Goal: Task Accomplishment & Management: Manage account settings

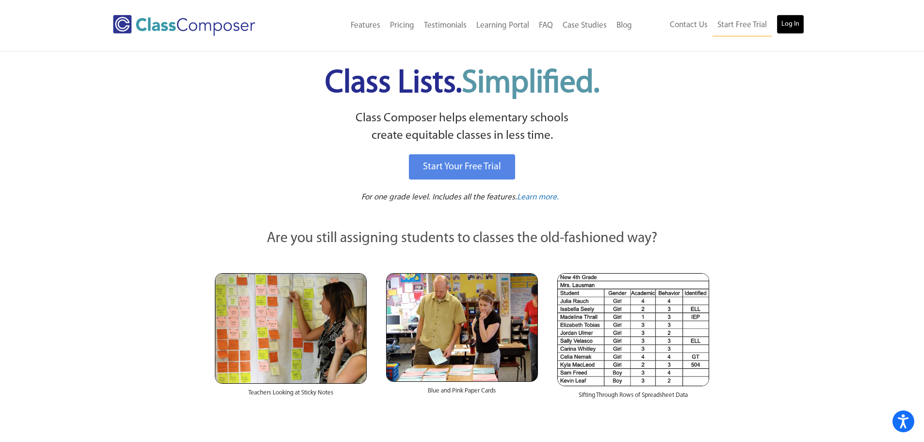
click at [791, 25] on link "Log In" at bounding box center [790, 24] width 28 height 19
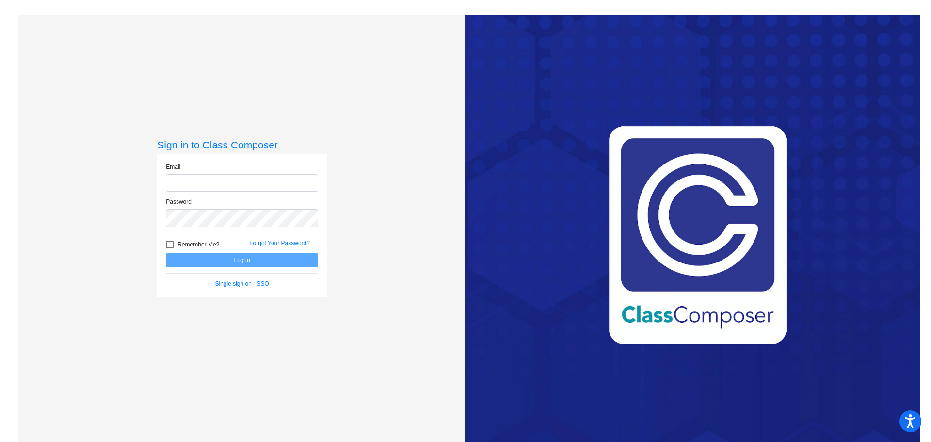
type input "[EMAIL_ADDRESS][DOMAIN_NAME]"
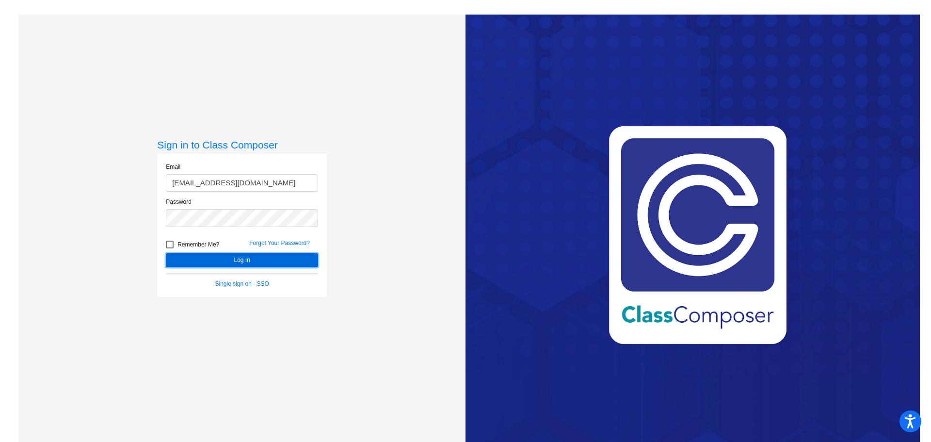
click at [245, 259] on button "Log In" at bounding box center [242, 260] width 152 height 14
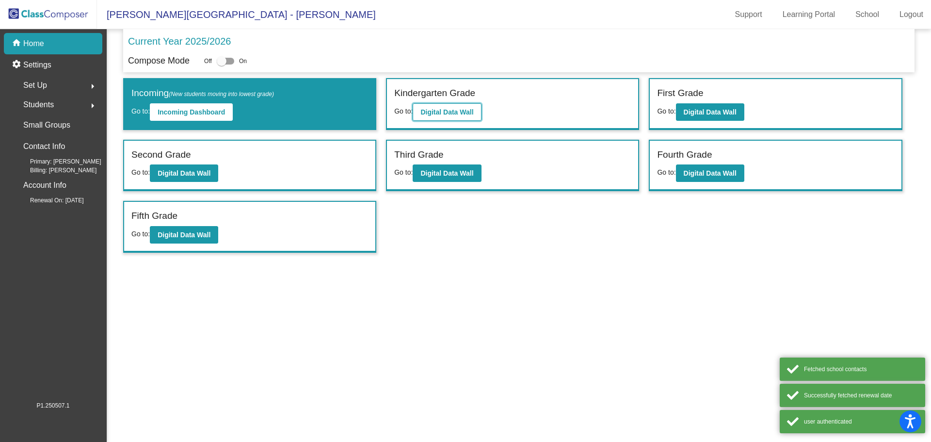
click at [454, 120] on button "Digital Data Wall" at bounding box center [447, 111] width 68 height 17
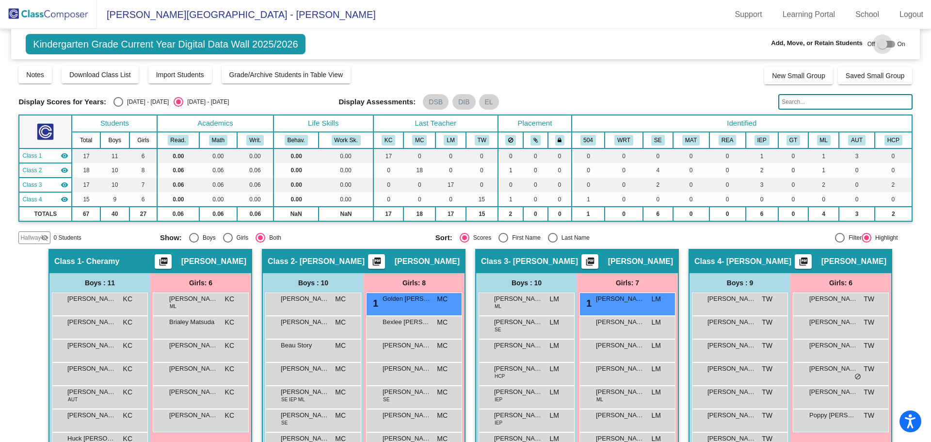
click at [888, 45] on div at bounding box center [886, 44] width 17 height 7
checkbox input "true"
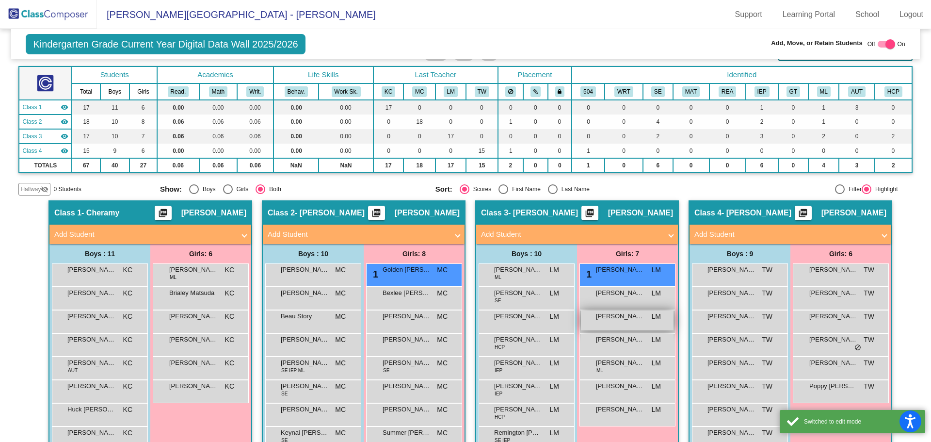
scroll to position [97, 0]
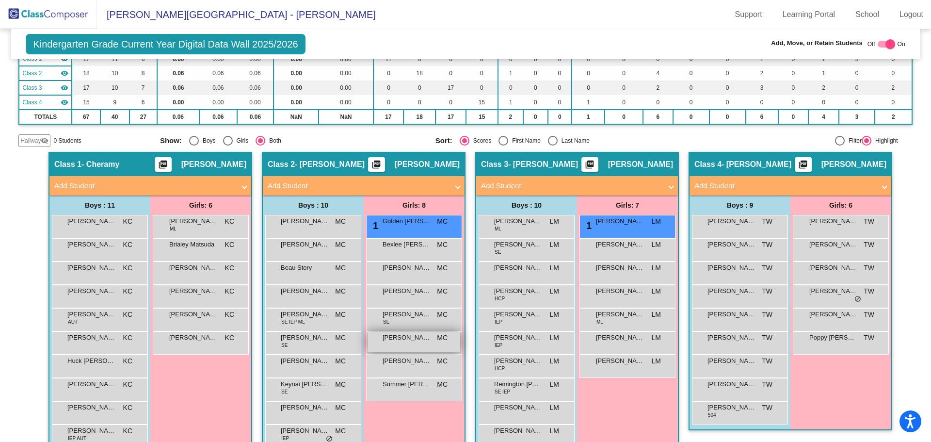
click at [406, 344] on div "[PERSON_NAME] [PERSON_NAME] MC lock do_not_disturb_alt" at bounding box center [414, 342] width 93 height 20
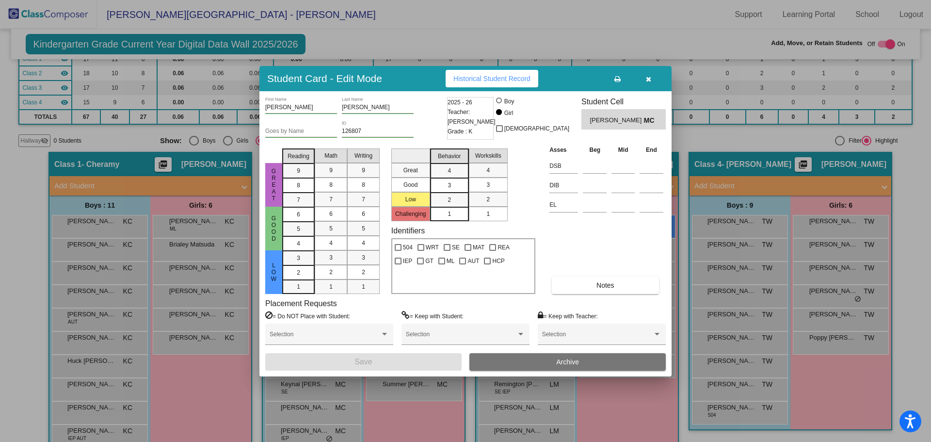
click at [561, 359] on span "Archive" at bounding box center [567, 362] width 23 height 8
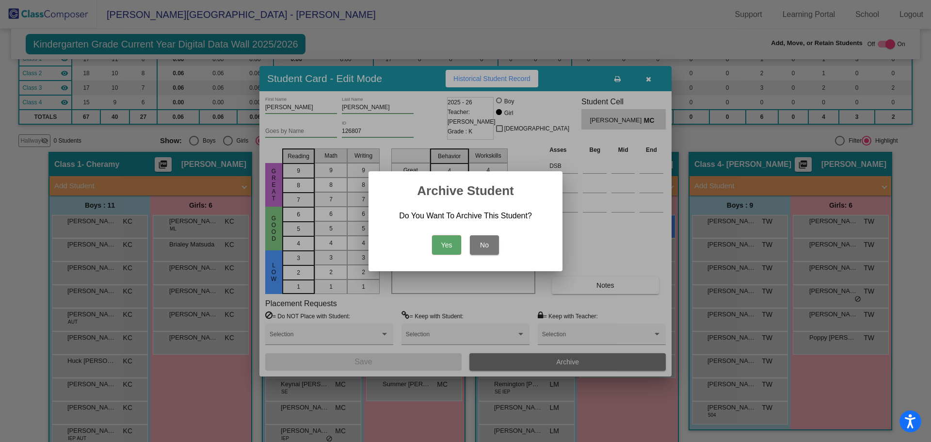
click at [452, 247] on button "Yes" at bounding box center [446, 244] width 29 height 19
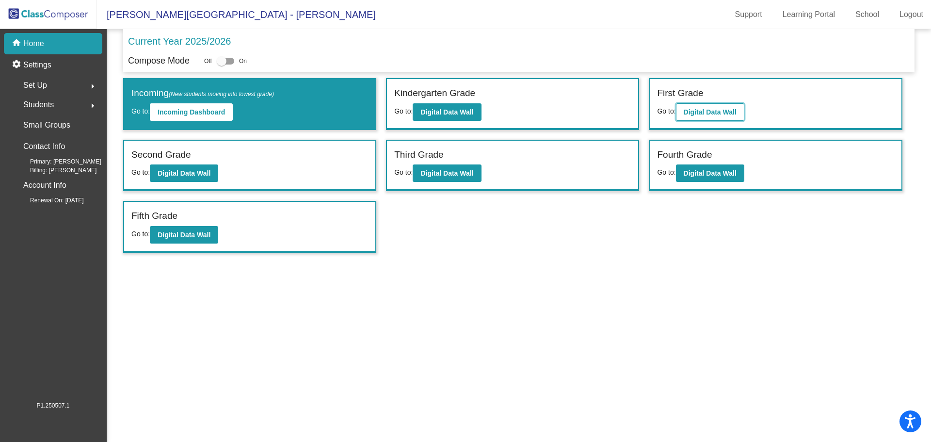
click at [702, 104] on button "Digital Data Wall" at bounding box center [710, 111] width 68 height 17
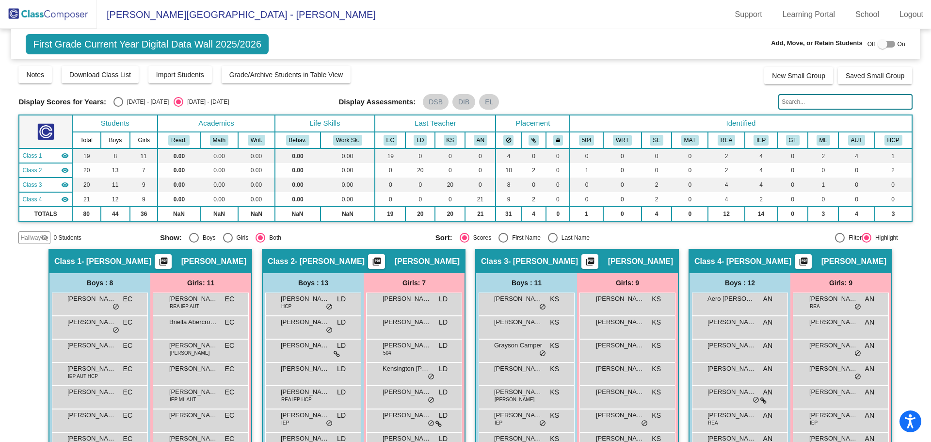
click at [886, 45] on div at bounding box center [886, 44] width 17 height 7
checkbox input "true"
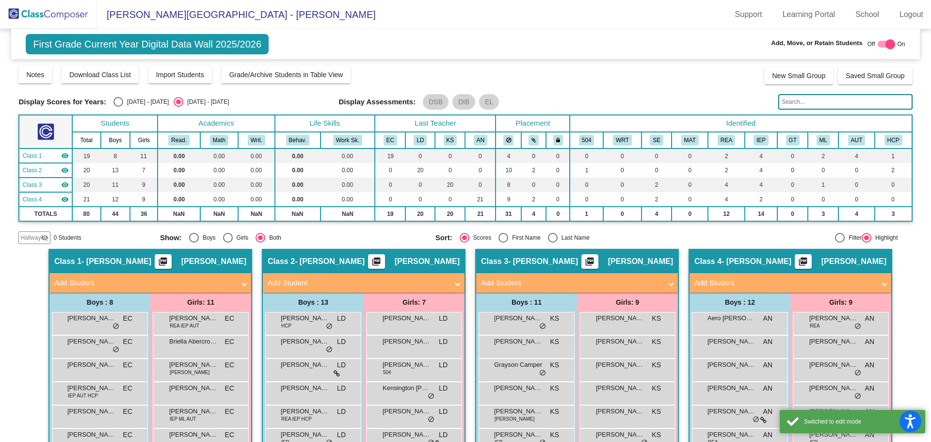
click at [804, 101] on input "text" at bounding box center [845, 102] width 134 height 16
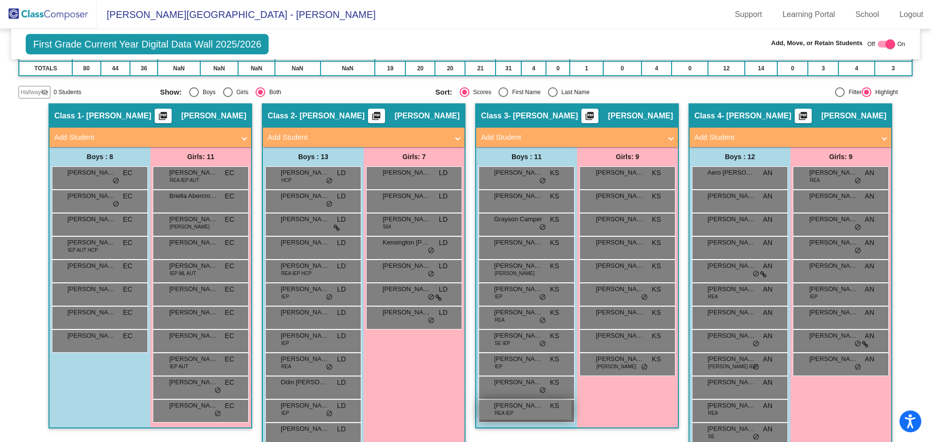
scroll to position [188, 0]
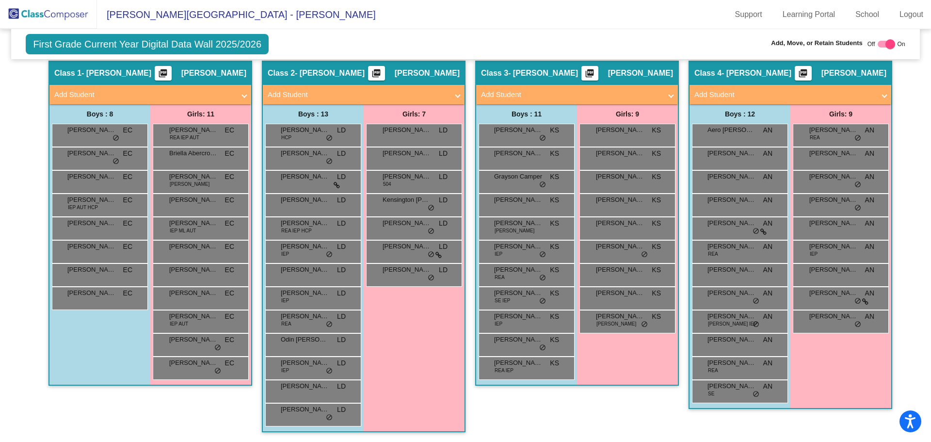
type input "[PERSON_NAME]"
click at [622, 418] on div "Class 3 - [PERSON_NAME] picture_as_pdf [PERSON_NAME] Add Student First Name Las…" at bounding box center [577, 251] width 204 height 381
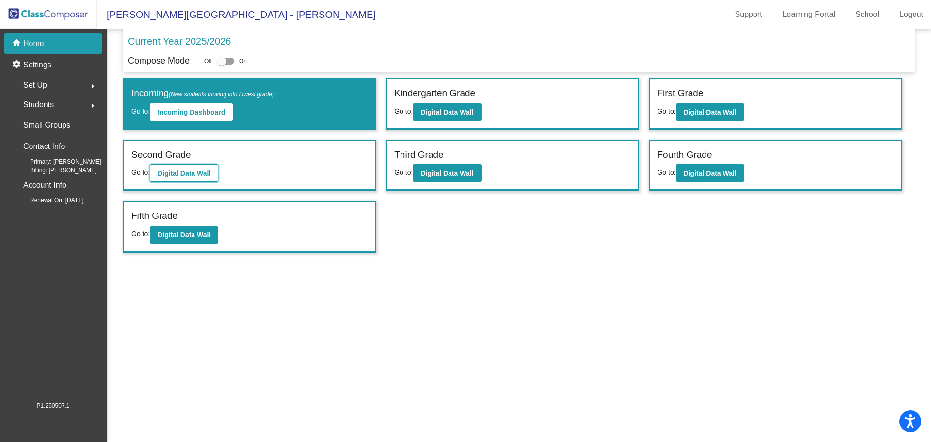
click at [202, 177] on b "Digital Data Wall" at bounding box center [184, 173] width 53 height 8
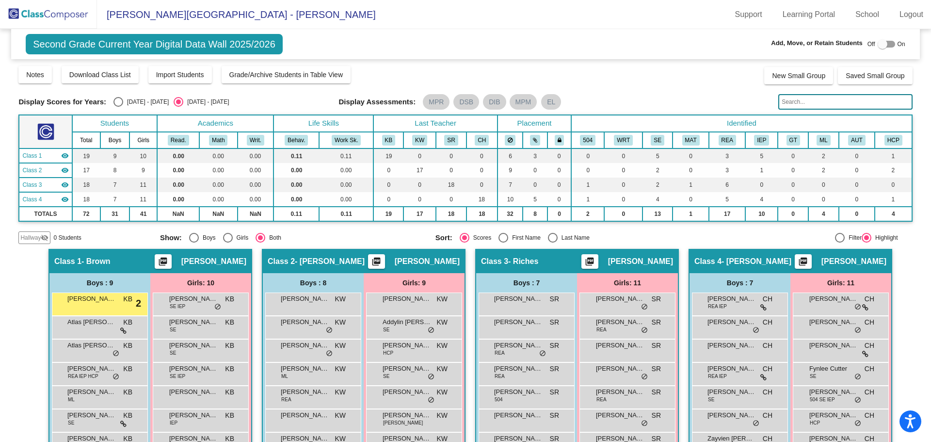
click at [787, 103] on input "text" at bounding box center [845, 102] width 134 height 16
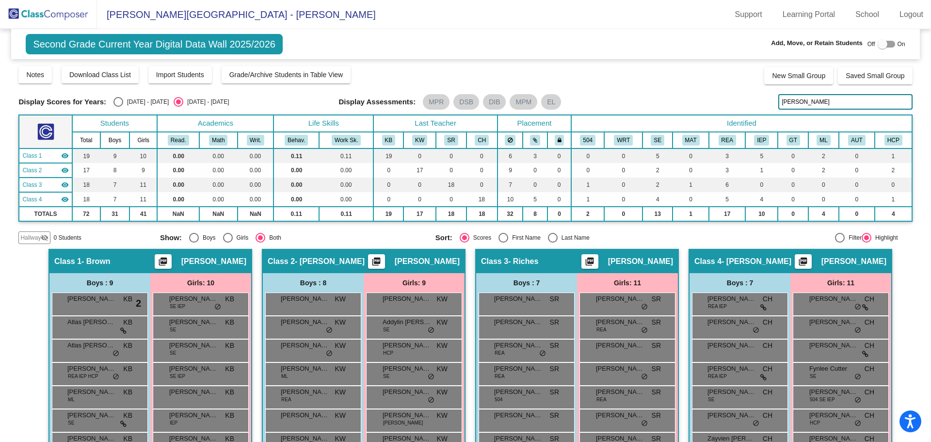
type input "[PERSON_NAME]"
click at [598, 19] on mat-toolbar "[PERSON_NAME][GEOGRAPHIC_DATA] - [PERSON_NAME] Support Learning Portal School L…" at bounding box center [465, 14] width 931 height 29
drag, startPoint x: 800, startPoint y: 99, endPoint x: 767, endPoint y: 106, distance: 34.2
click at [767, 106] on div "Display Scores for Years: [DATE] - [DATE] [DATE] - [DATE] Display Assessments: …" at bounding box center [465, 102] width 894 height 16
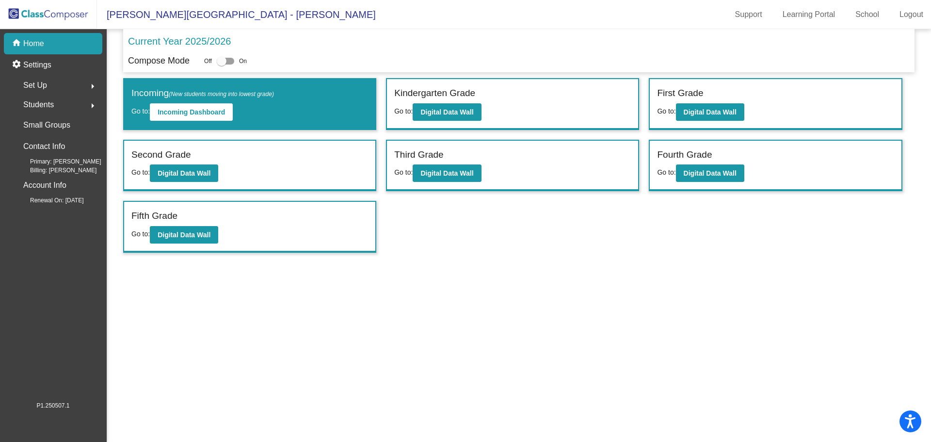
click at [42, 101] on span "Students" at bounding box center [38, 105] width 31 height 14
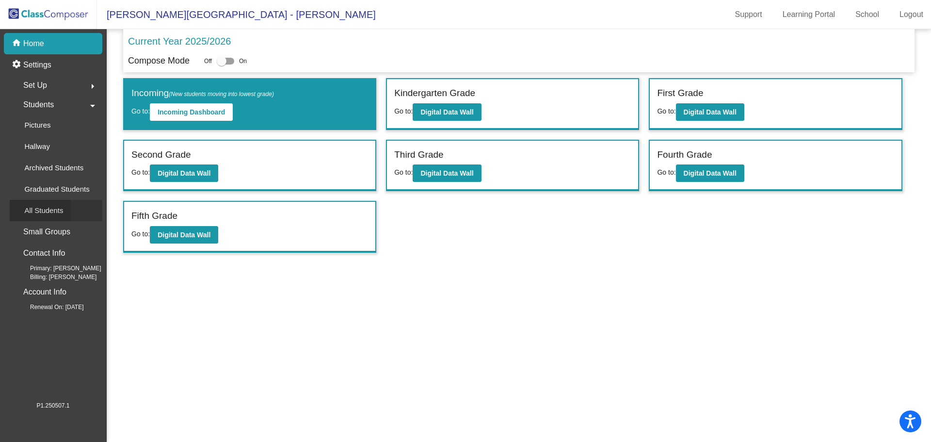
click at [43, 210] on p "All Students" at bounding box center [43, 211] width 39 height 12
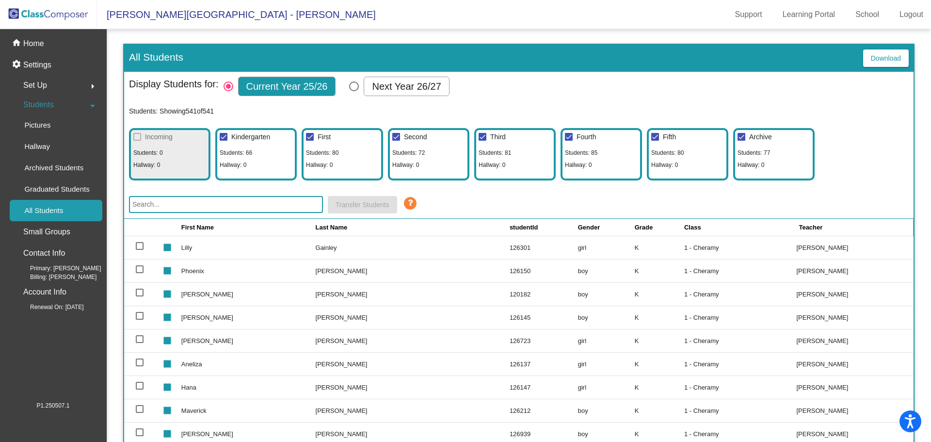
click at [225, 206] on input "text" at bounding box center [226, 204] width 194 height 17
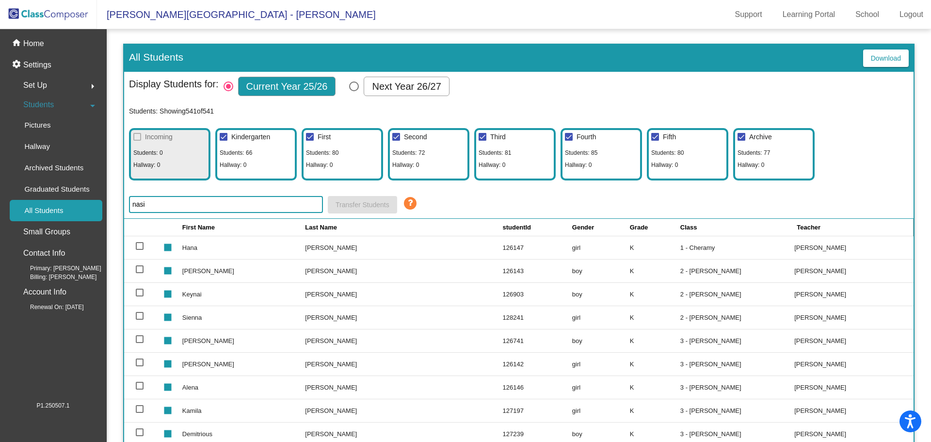
type input "[PERSON_NAME]"
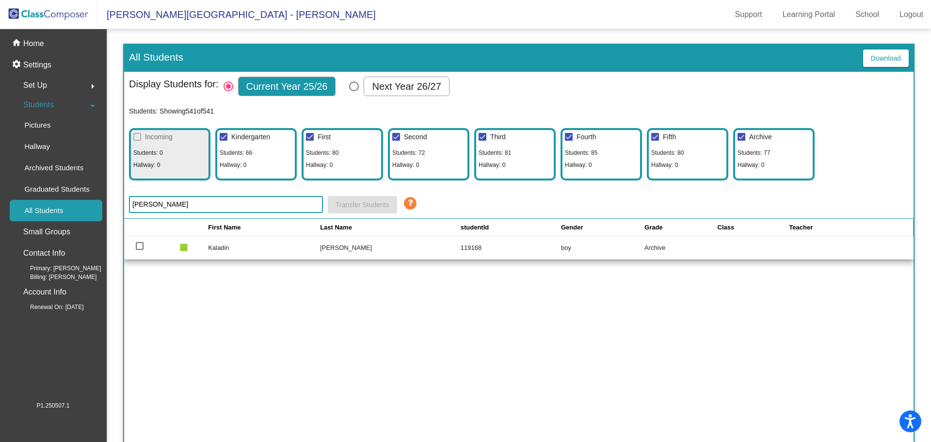
drag, startPoint x: 226, startPoint y: 204, endPoint x: 105, endPoint y: 222, distance: 122.2
click at [105, 222] on mat-sidenav-container "home Home settings Settings Set Up arrow_right Students arrow_drop_down Picture…" at bounding box center [465, 235] width 931 height 413
type input "c"
type input "t"
type input "w"
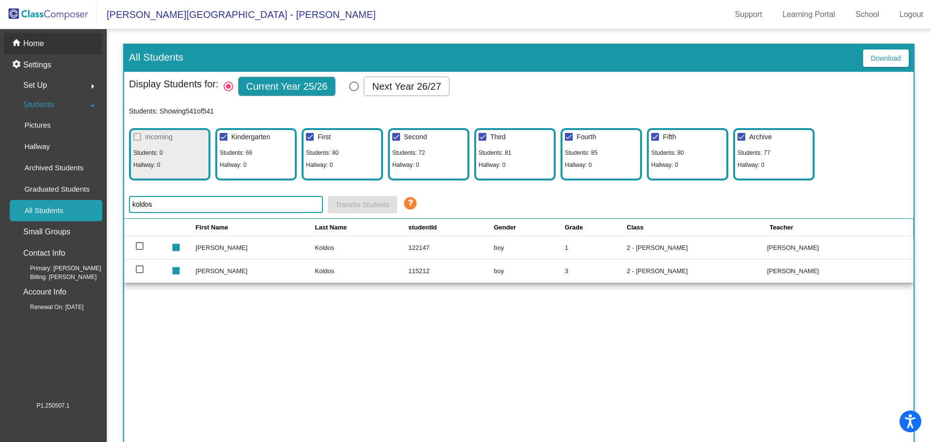
type input "koldos"
click at [36, 46] on p "Home" at bounding box center [33, 44] width 21 height 12
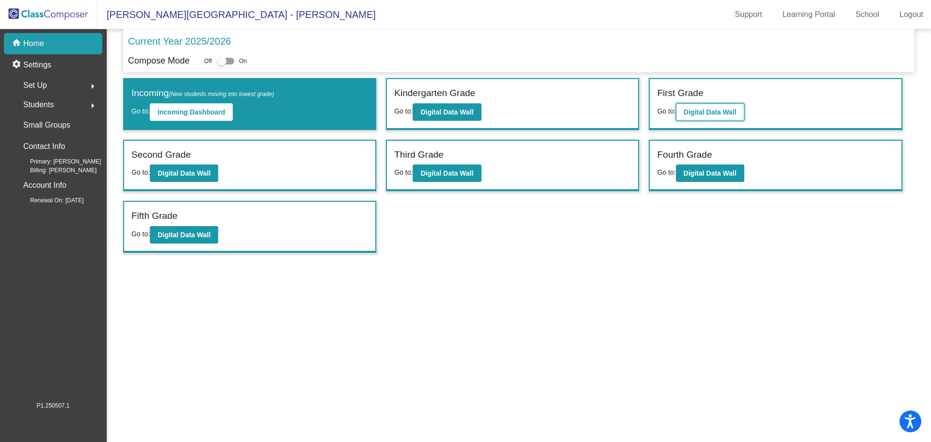
click at [709, 116] on button "Digital Data Wall" at bounding box center [710, 111] width 68 height 17
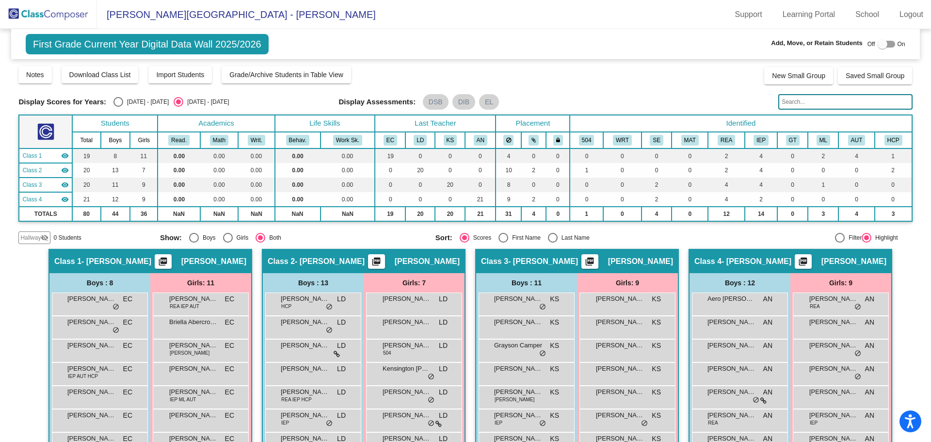
click at [550, 242] on div "Select an option" at bounding box center [553, 238] width 10 height 10
click at [552, 242] on input "Last Name" at bounding box center [552, 242] width 0 height 0
radio input "true"
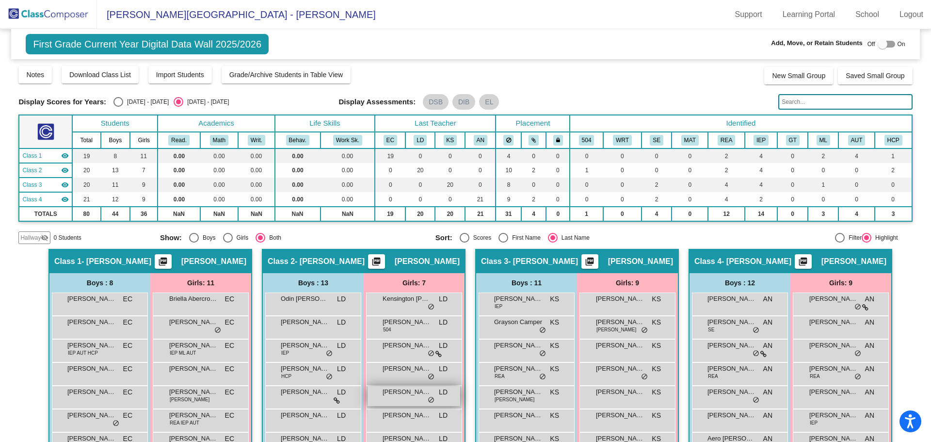
scroll to position [48, 0]
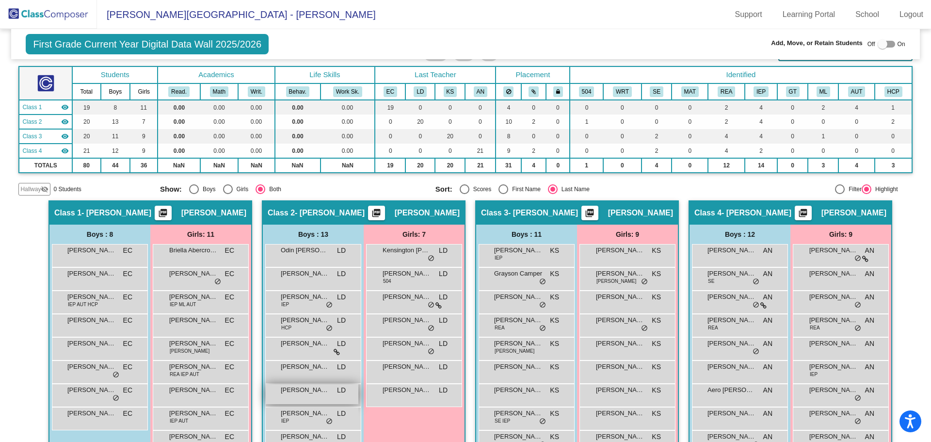
click at [296, 402] on div "[PERSON_NAME] [PERSON_NAME] lock do_not_disturb_alt" at bounding box center [312, 394] width 93 height 20
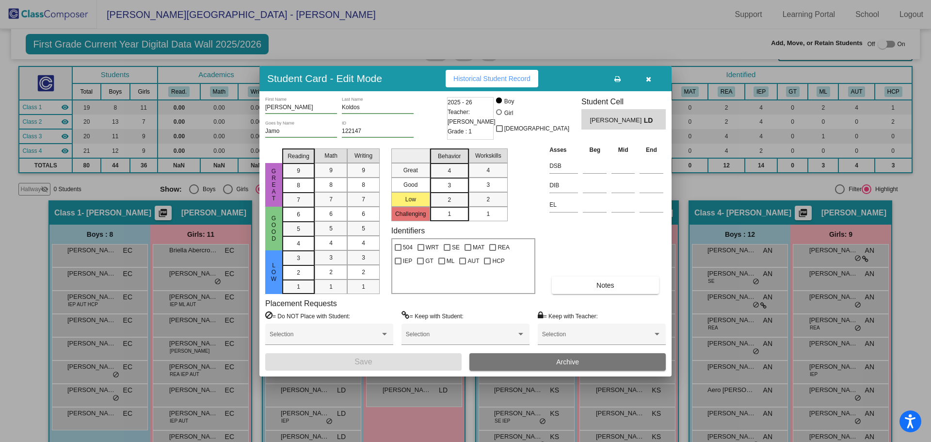
click at [580, 359] on button "Archive" at bounding box center [567, 361] width 196 height 17
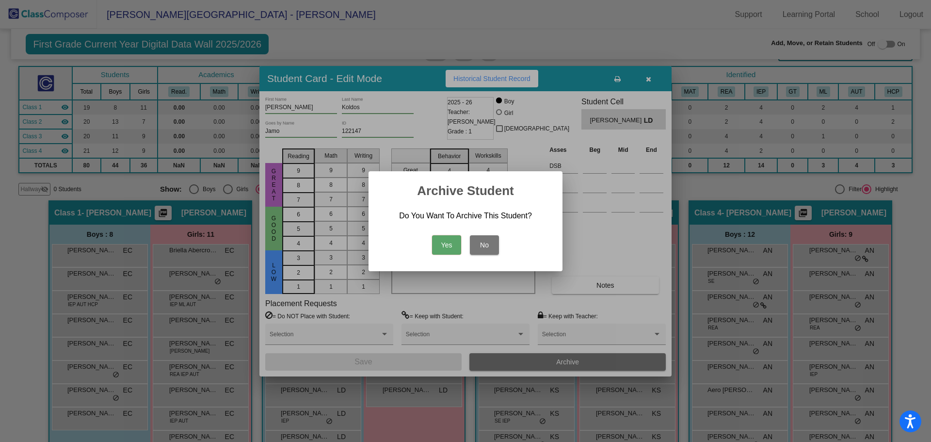
click at [444, 250] on button "Yes" at bounding box center [446, 244] width 29 height 19
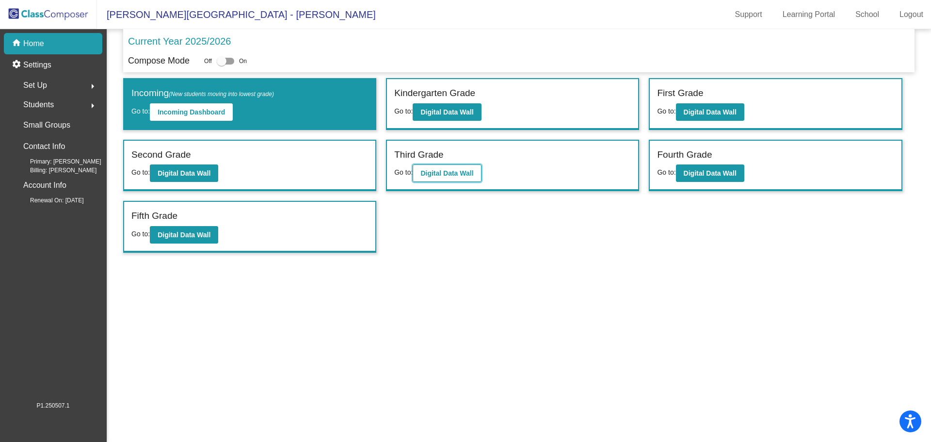
click at [453, 174] on b "Digital Data Wall" at bounding box center [446, 173] width 53 height 8
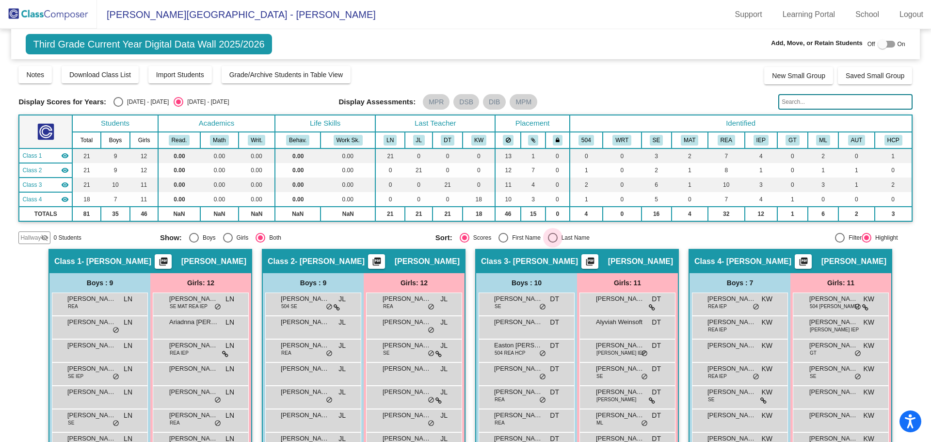
click at [555, 233] on div "Select an option" at bounding box center [553, 238] width 10 height 10
click at [553, 242] on input "Last Name" at bounding box center [552, 242] width 0 height 0
radio input "true"
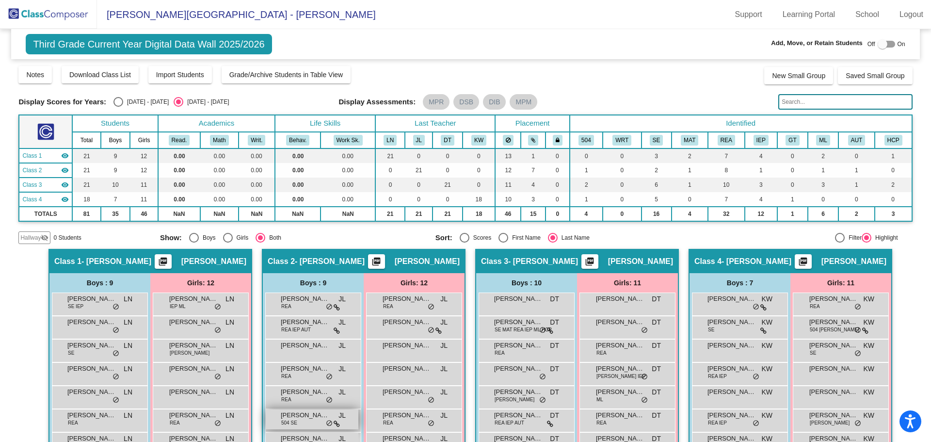
click at [289, 424] on span "504 SE" at bounding box center [289, 422] width 16 height 7
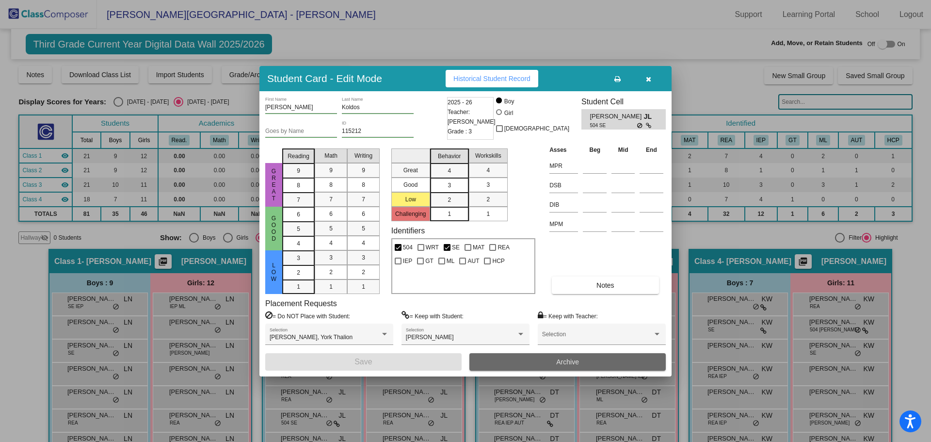
click at [570, 362] on span "Archive" at bounding box center [567, 362] width 23 height 8
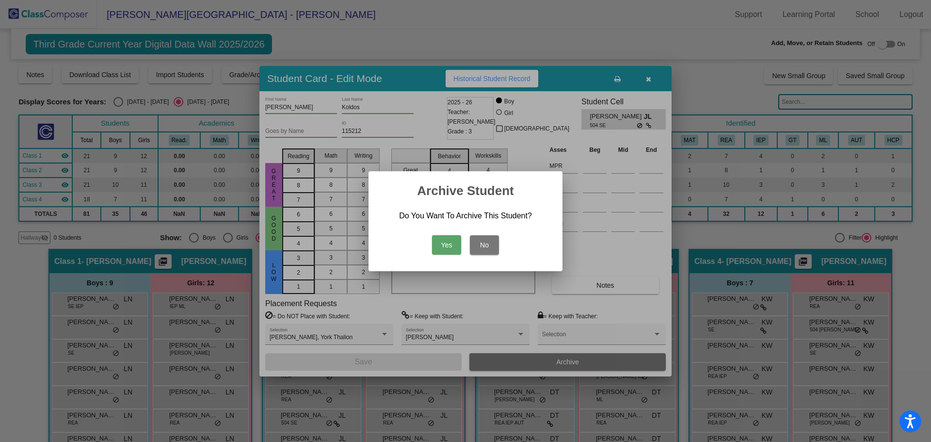
click at [444, 244] on button "Yes" at bounding box center [446, 244] width 29 height 19
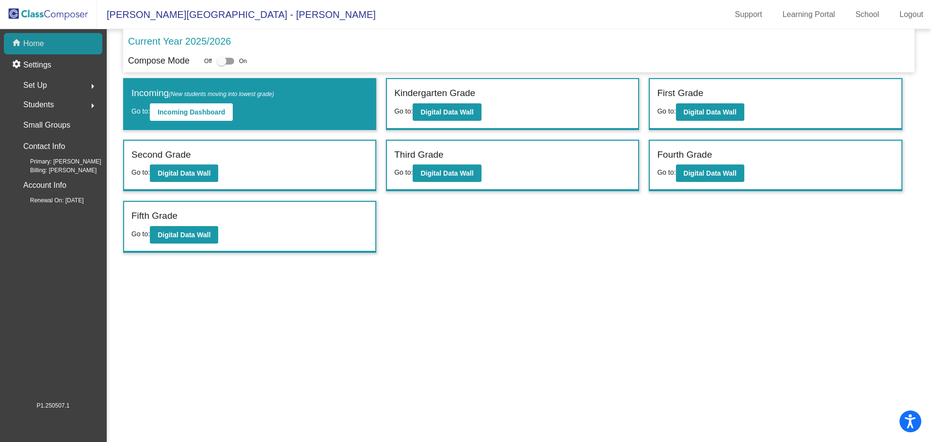
click at [47, 42] on div "home Home" at bounding box center [53, 43] width 98 height 21
click at [43, 105] on span "Students" at bounding box center [38, 105] width 31 height 14
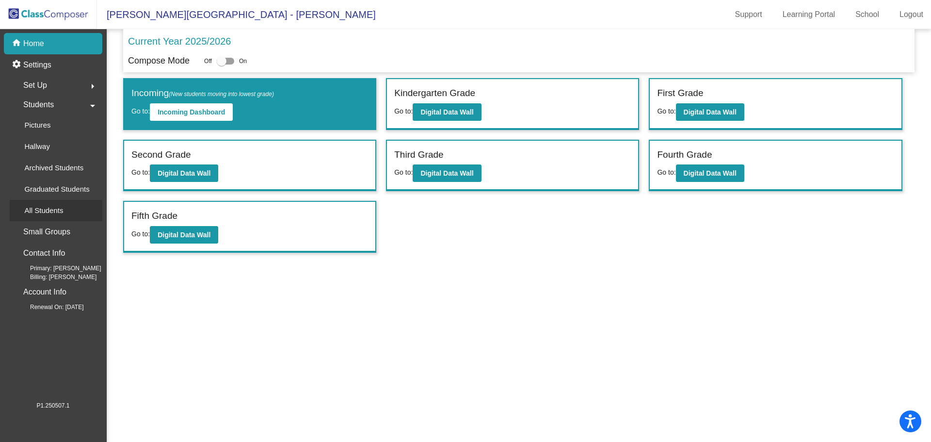
click at [54, 210] on p "All Students" at bounding box center [43, 211] width 39 height 12
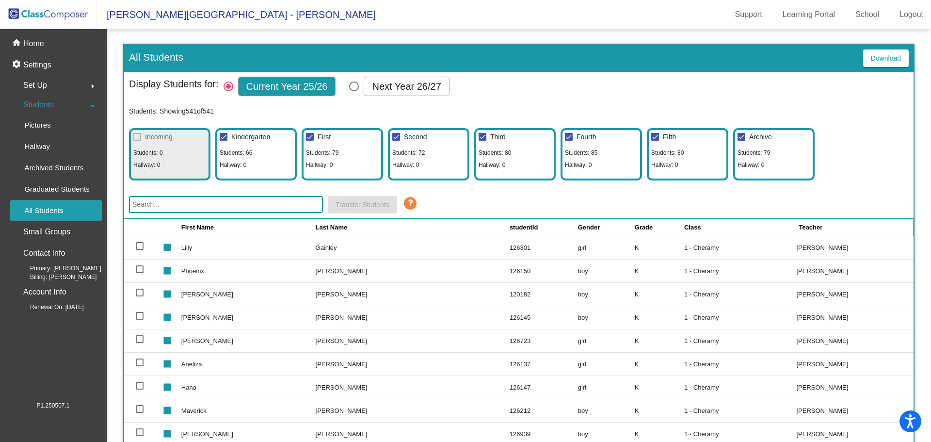
click at [194, 197] on input "text" at bounding box center [226, 204] width 194 height 17
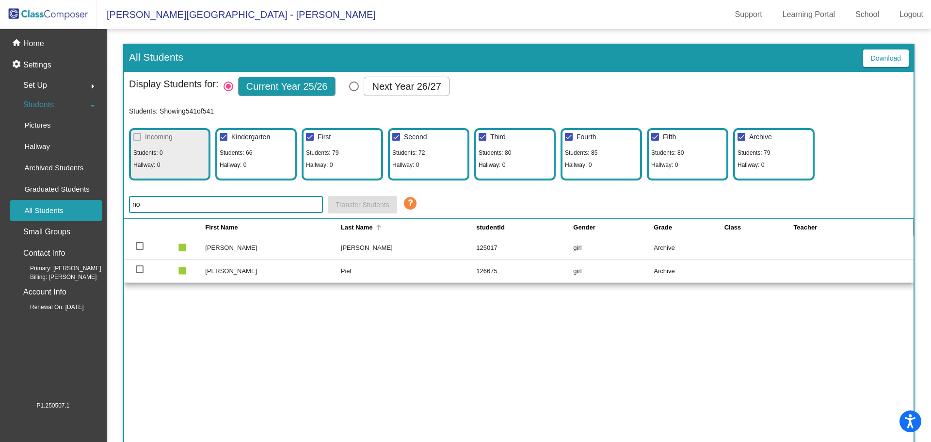
type input "n"
type input "u"
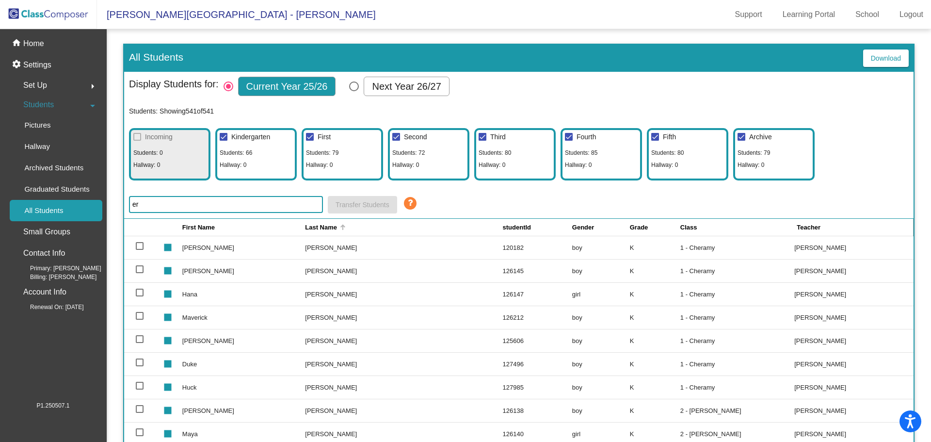
type input "e"
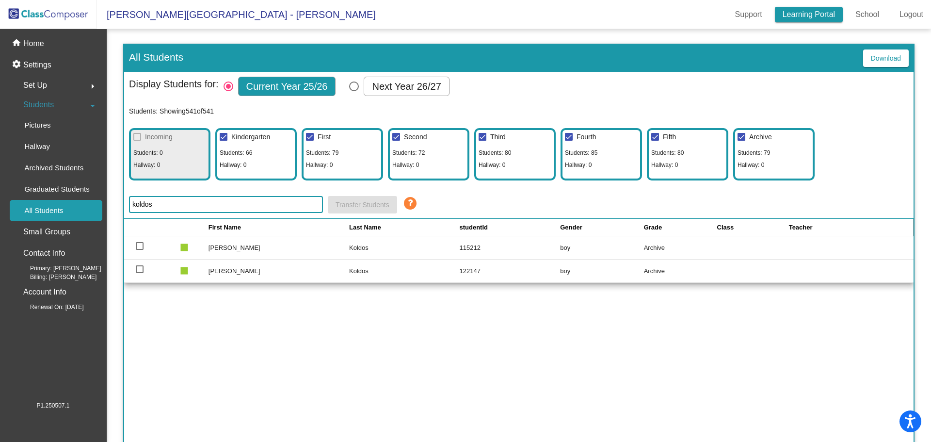
type input "koldos"
